Goal: Task Accomplishment & Management: Manage account settings

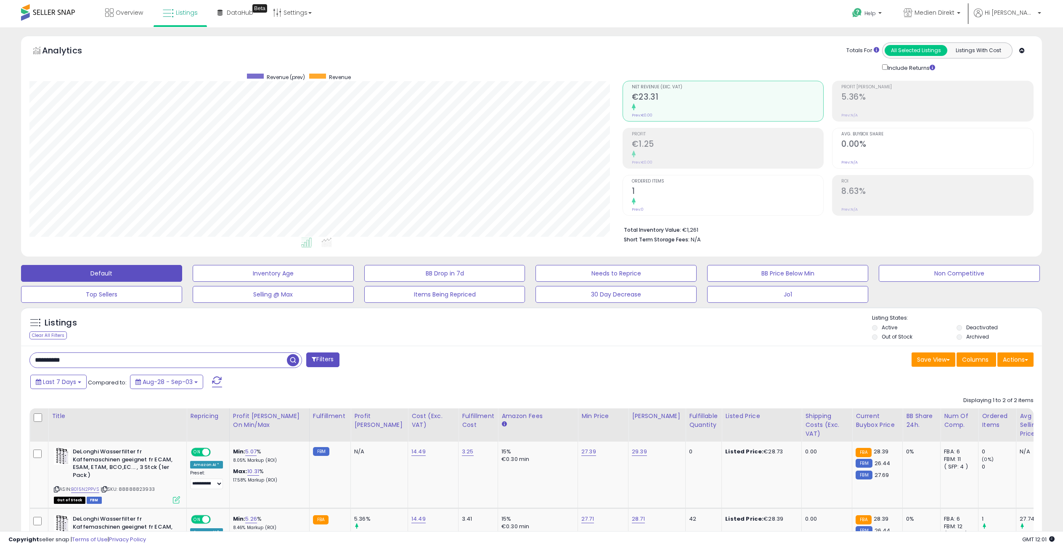
select select "**"
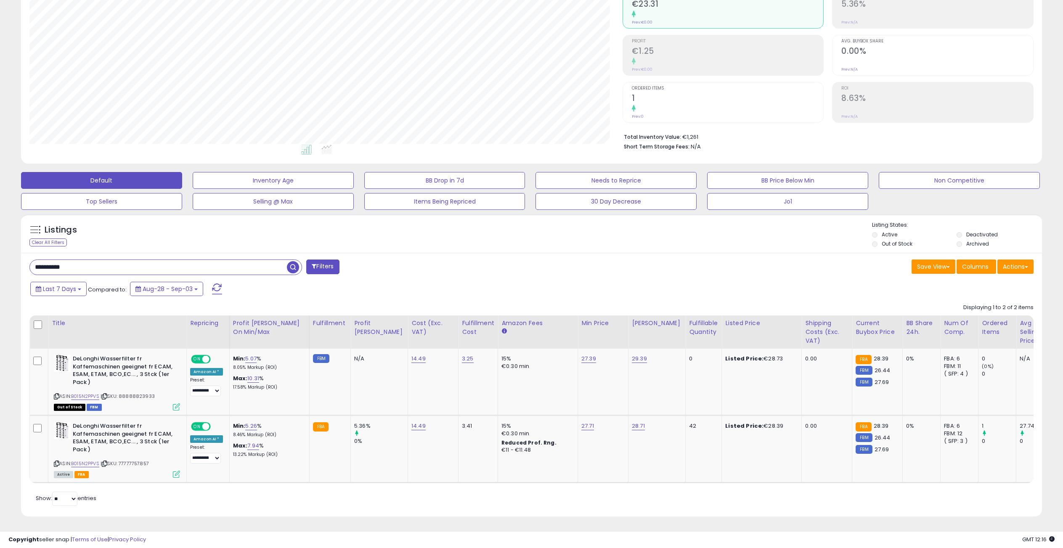
scroll to position [0, 22]
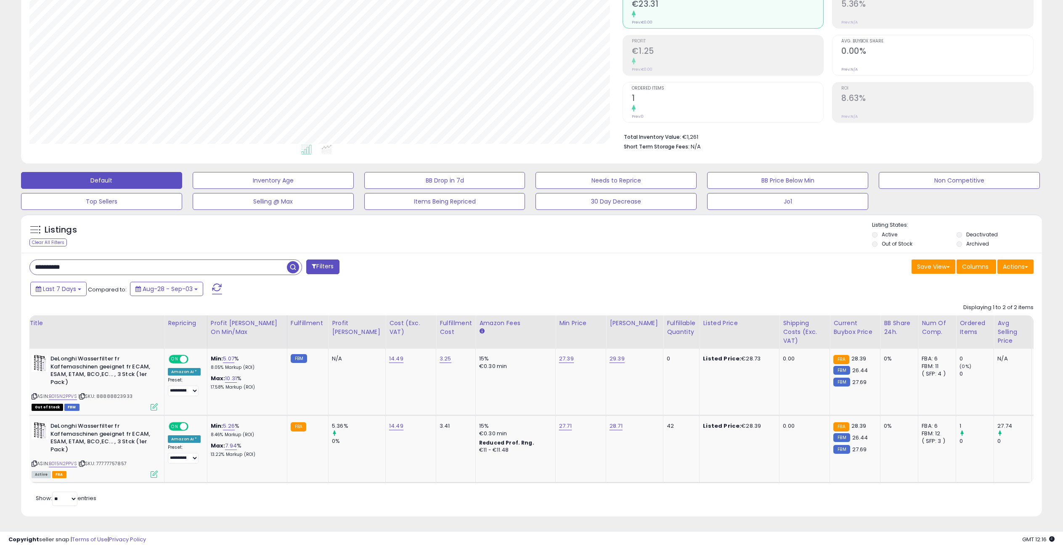
click at [95, 260] on input "**********" at bounding box center [158, 267] width 257 height 15
paste input "text"
drag, startPoint x: 292, startPoint y: 259, endPoint x: 429, endPoint y: 250, distance: 137.3
click at [293, 261] on span "button" at bounding box center [293, 267] width 12 height 12
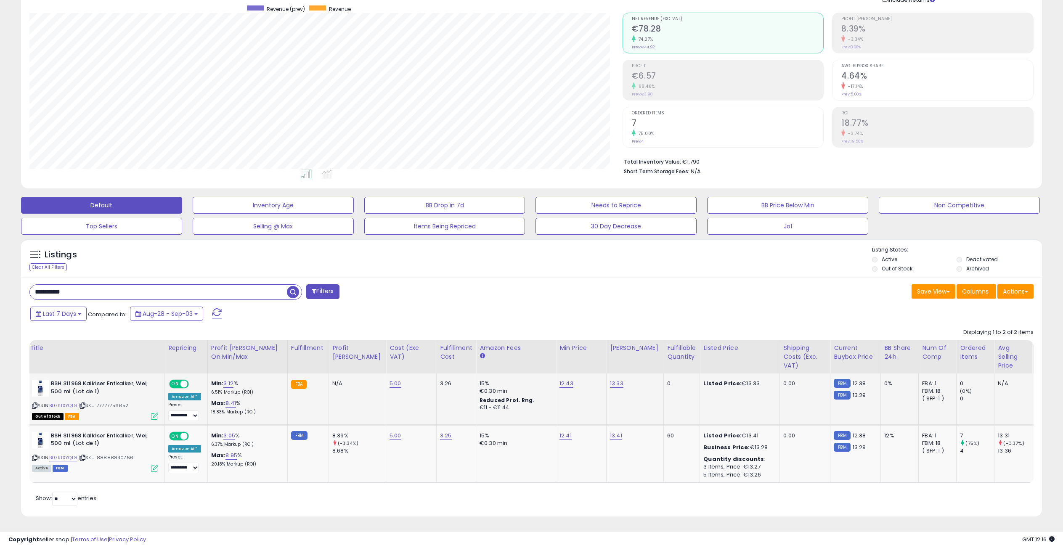
scroll to position [0, 18]
click at [112, 402] on span "| SKU: 77777756852" at bounding box center [108, 405] width 50 height 7
click at [109, 413] on div "Out of Stock FBA" at bounding box center [99, 416] width 126 height 6
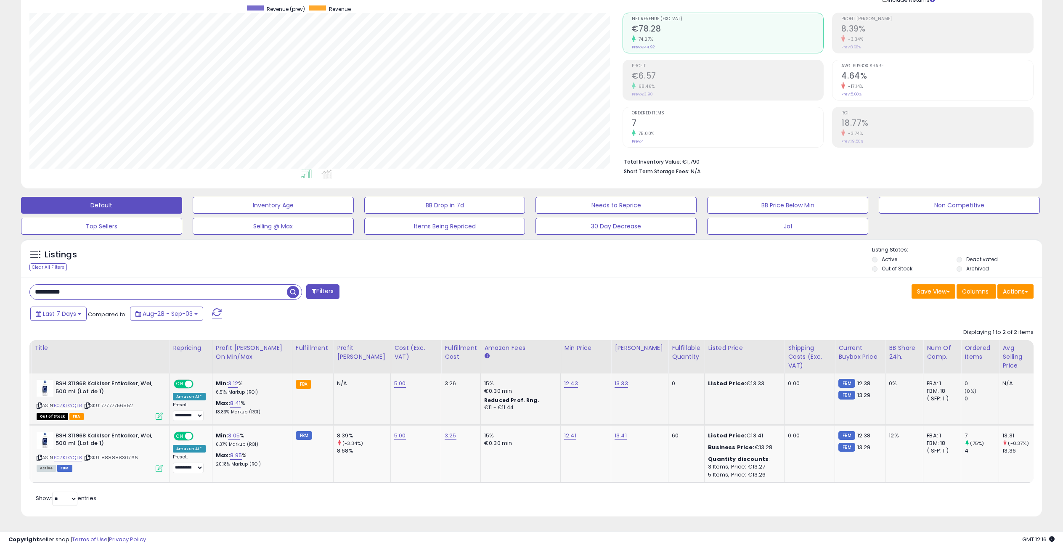
click at [118, 402] on span "| SKU: 77777756852" at bounding box center [108, 405] width 50 height 7
copy span "77777756852"
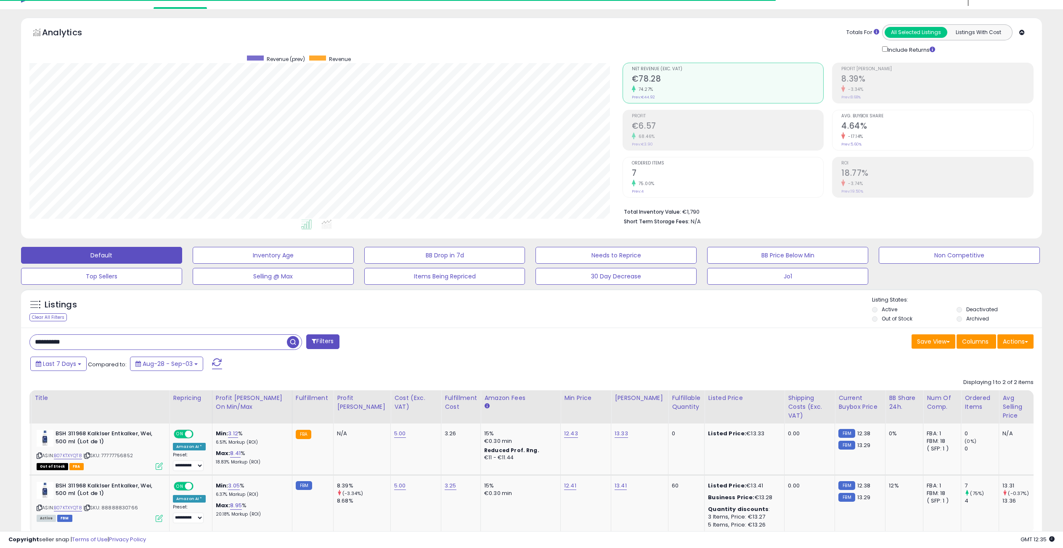
scroll to position [74, 0]
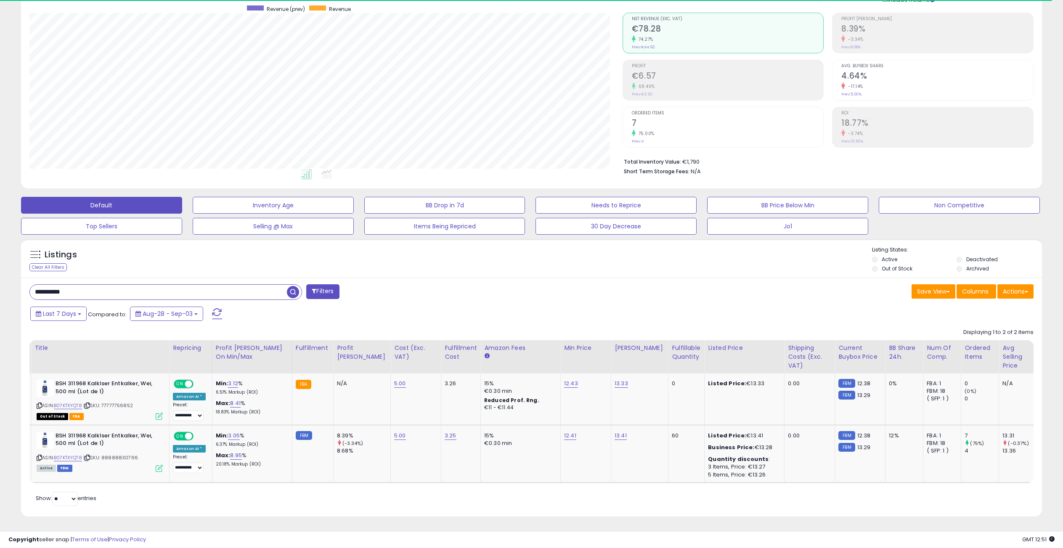
click at [100, 288] on input "**********" at bounding box center [158, 292] width 257 height 15
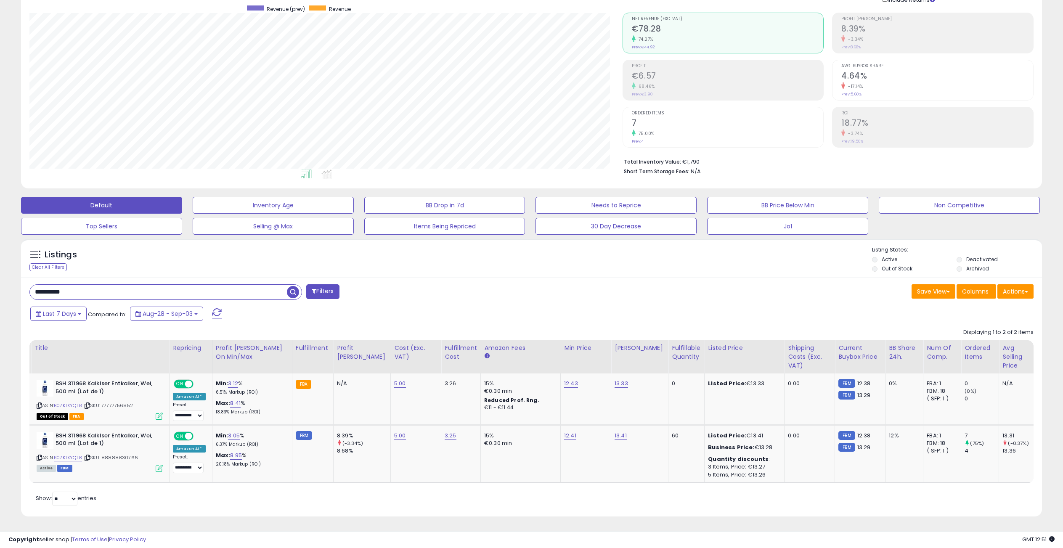
paste input "text"
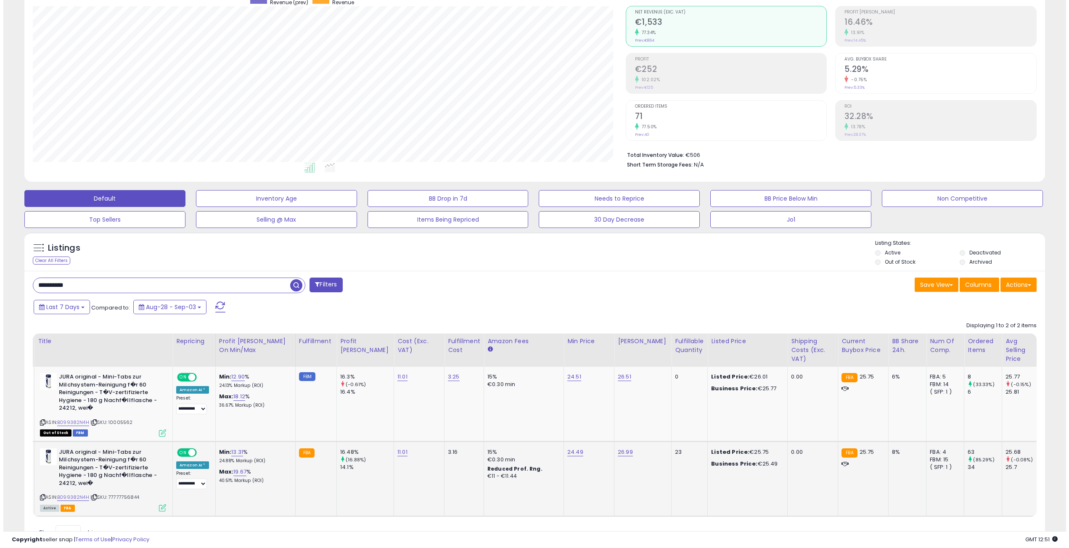
scroll to position [76, 0]
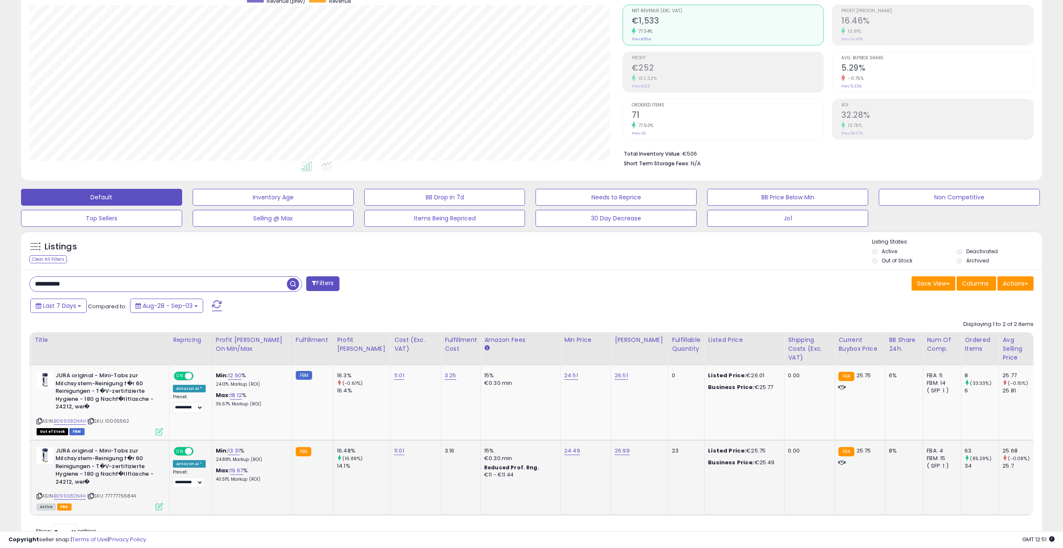
click at [156, 506] on icon at bounding box center [159, 506] width 7 height 7
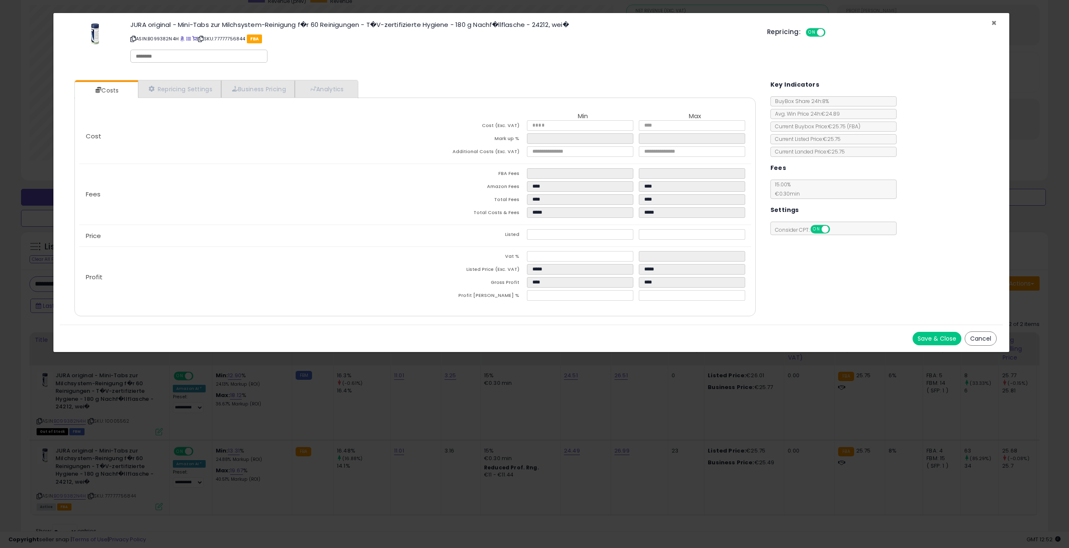
click at [991, 22] on span "×" at bounding box center [993, 23] width 5 height 12
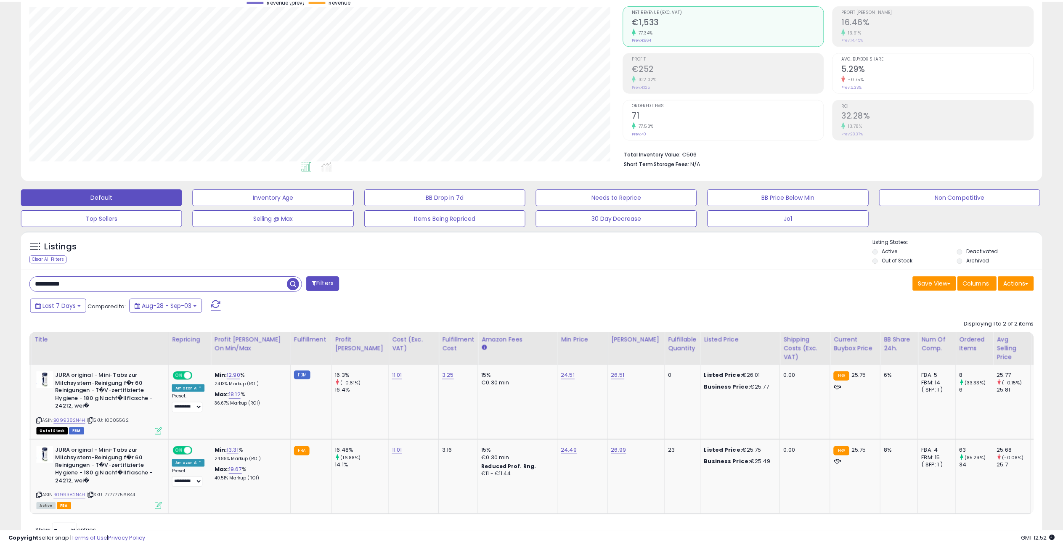
scroll to position [420309, 419888]
click at [120, 284] on input "**********" at bounding box center [158, 284] width 257 height 15
paste input "text"
type input "**********"
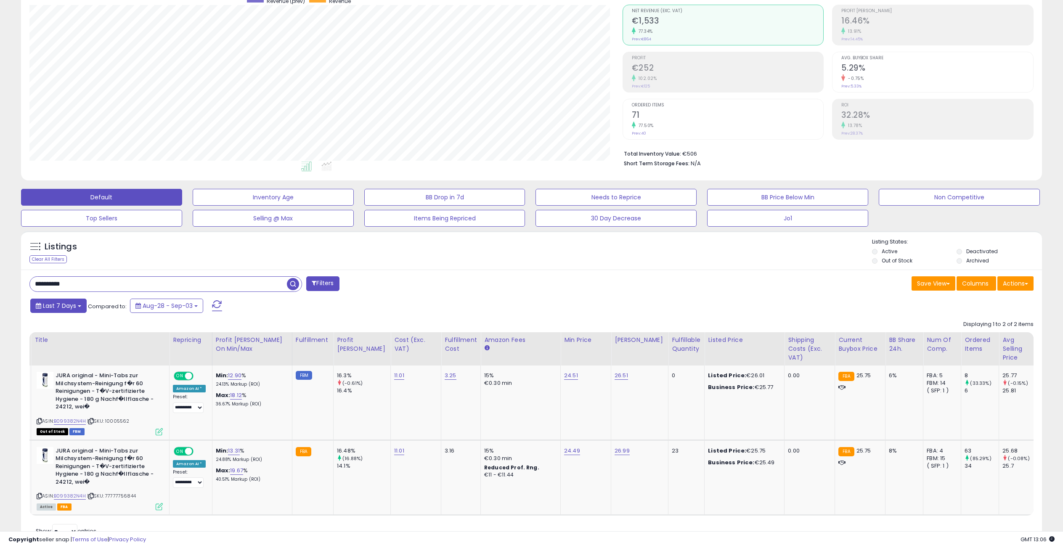
click at [65, 306] on span "Last 7 Days" at bounding box center [59, 305] width 33 height 8
type input "**********"
click at [62, 338] on li "Last 30 Days" at bounding box center [67, 336] width 67 height 11
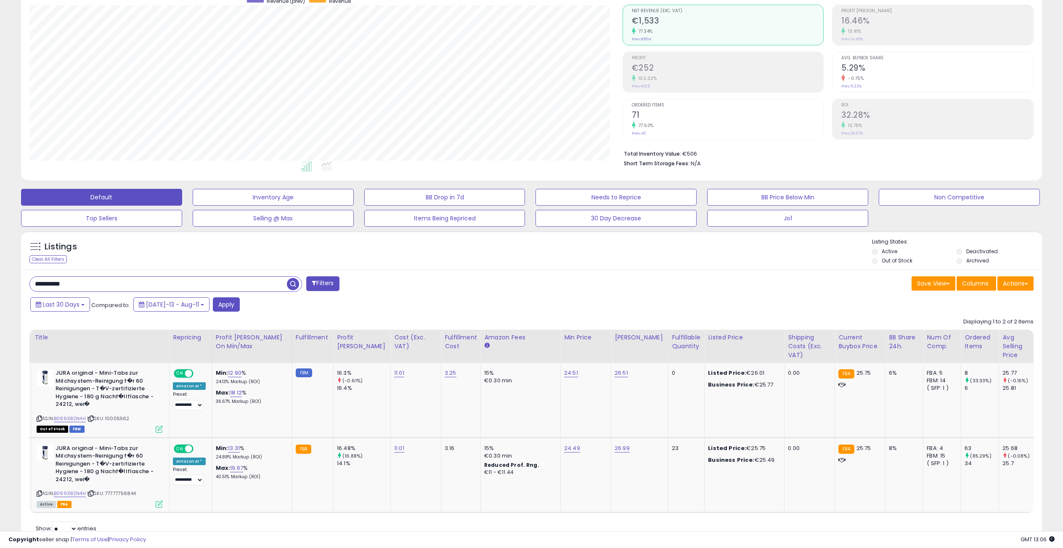
click at [296, 283] on span "button" at bounding box center [293, 284] width 12 height 12
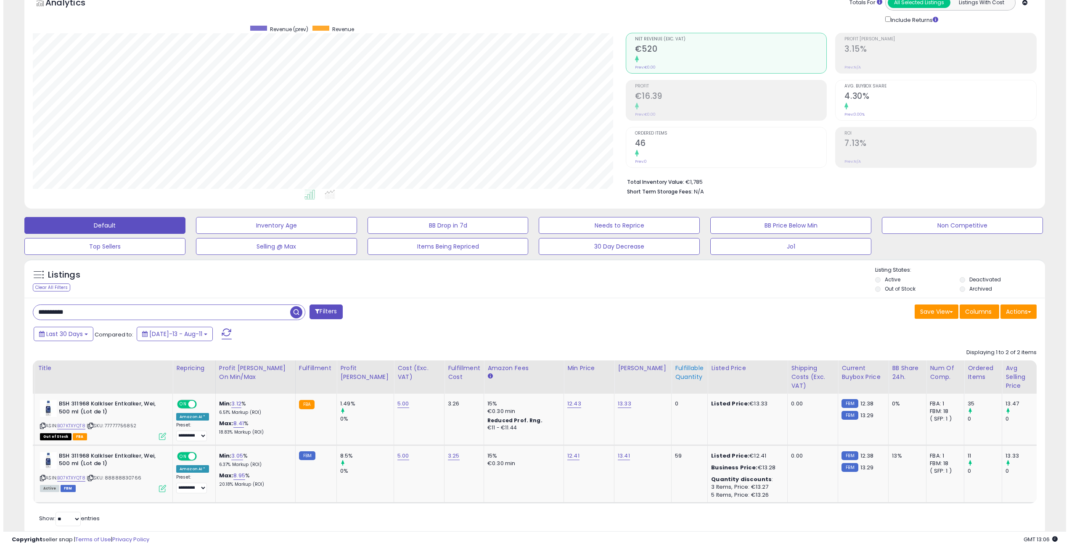
scroll to position [45, 0]
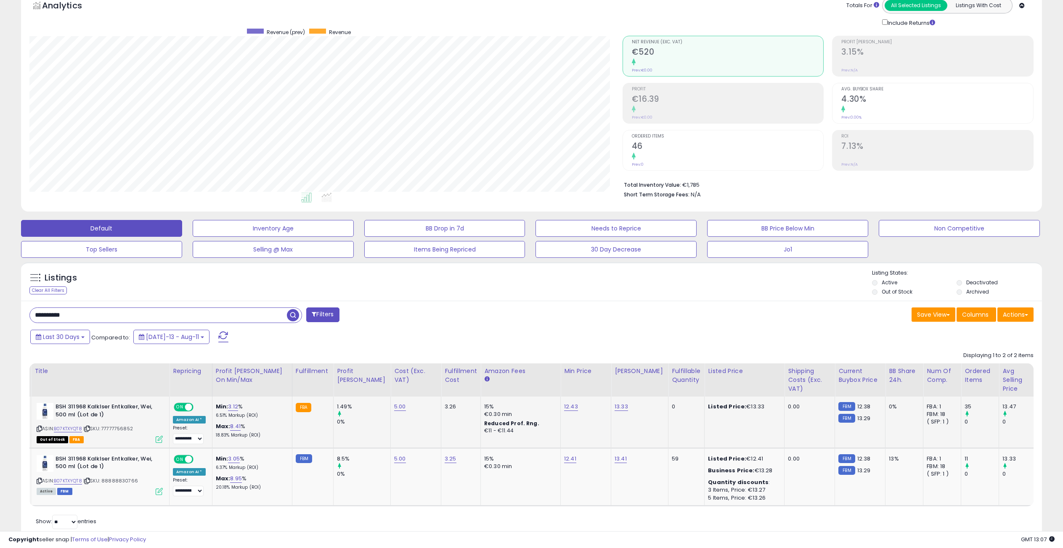
click at [158, 439] on icon at bounding box center [159, 439] width 7 height 7
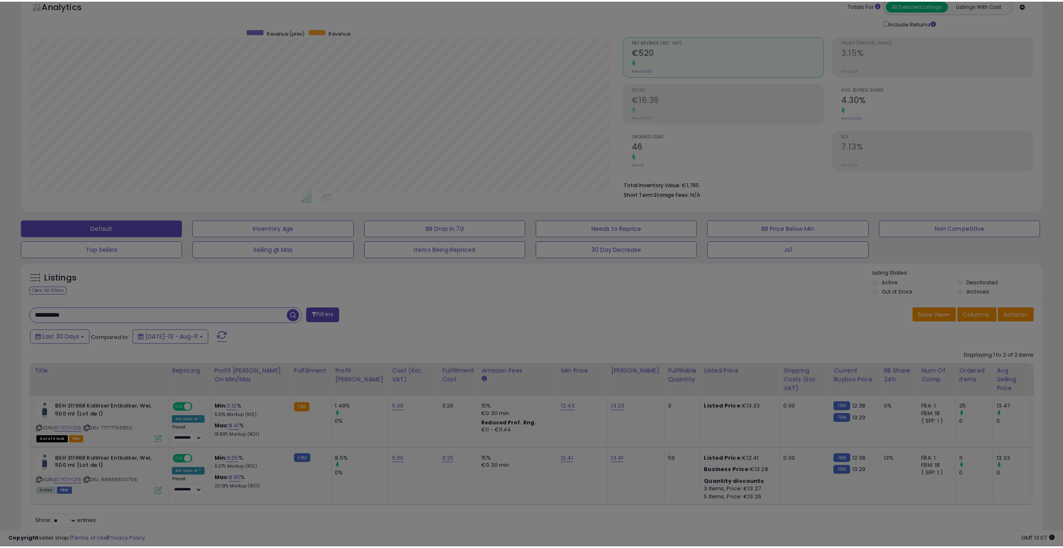
scroll to position [172, 596]
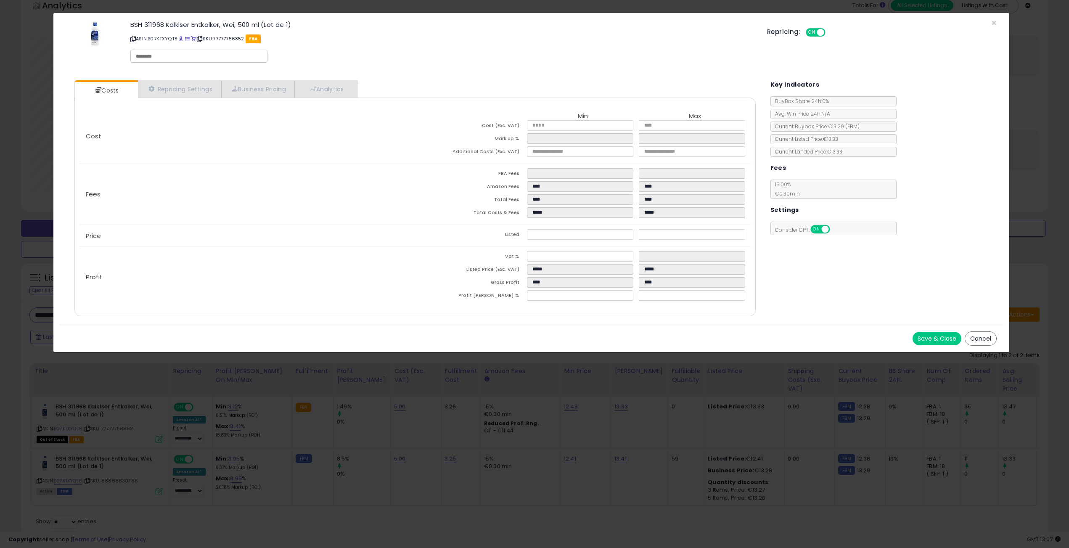
click at [993, 342] on button "Cancel" at bounding box center [981, 338] width 32 height 14
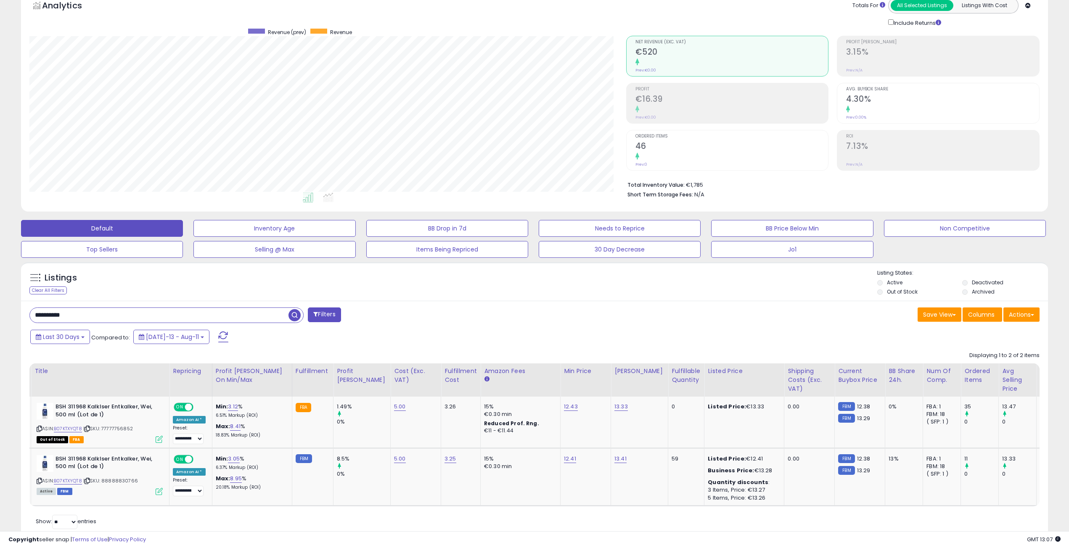
scroll to position [420309, 419888]
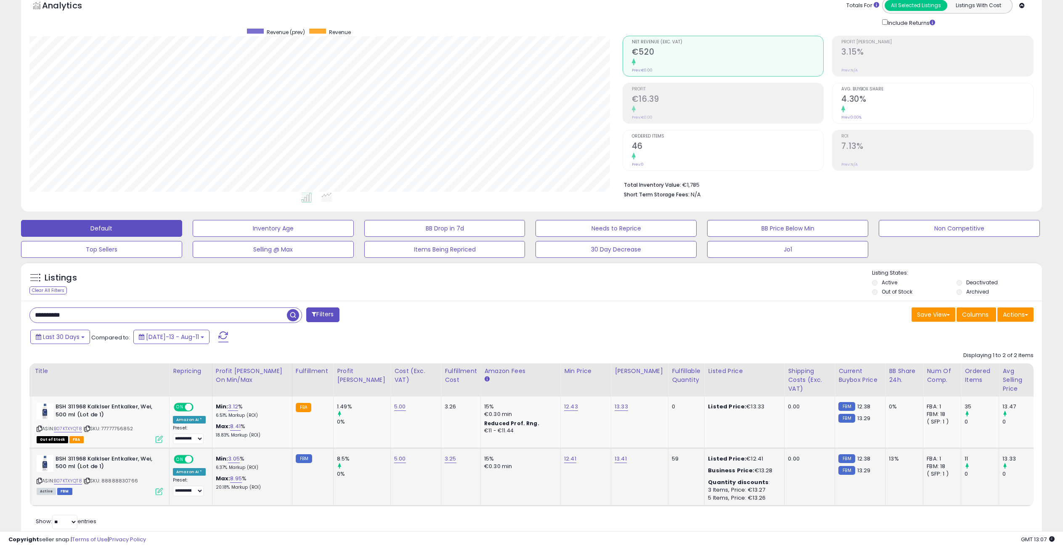
click at [157, 491] on icon at bounding box center [159, 491] width 7 height 7
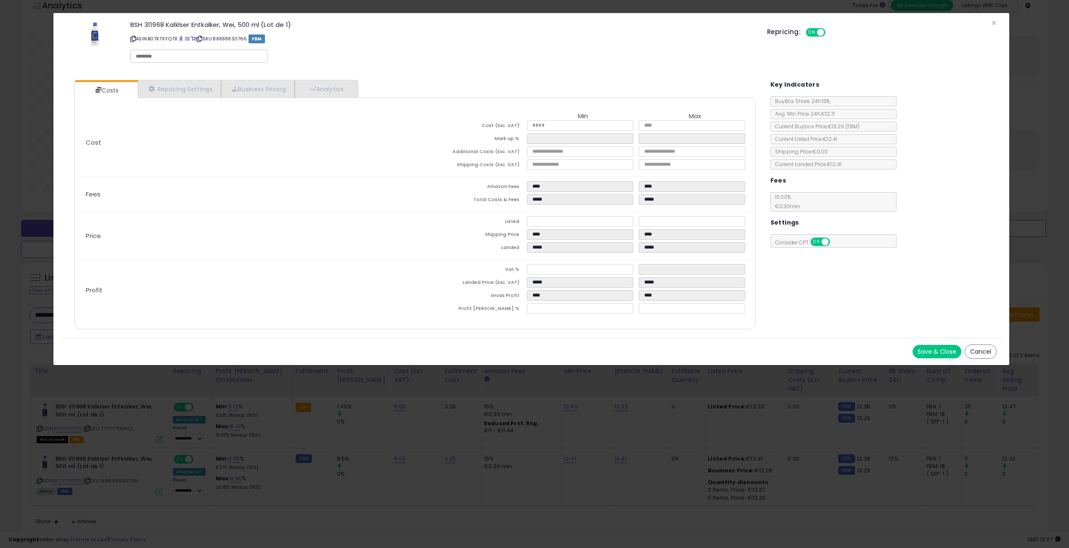
click at [986, 351] on button "Cancel" at bounding box center [981, 351] width 32 height 14
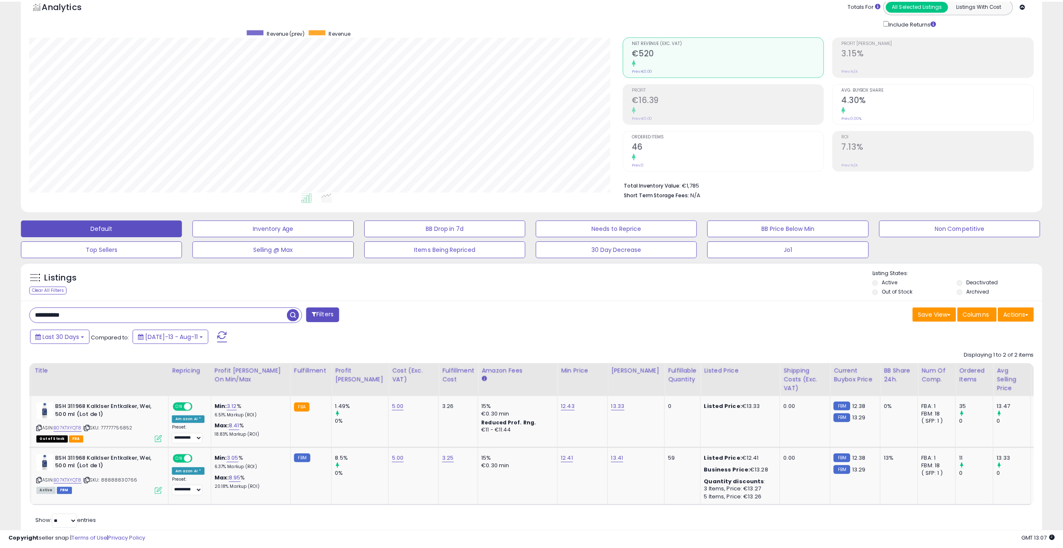
scroll to position [420309, 419888]
click at [698, 289] on div "Listings Clear All Filters Listing States:" at bounding box center [531, 283] width 1021 height 29
